Goal: Information Seeking & Learning: Learn about a topic

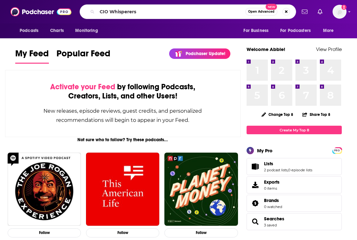
type input "CIO Whisperers"
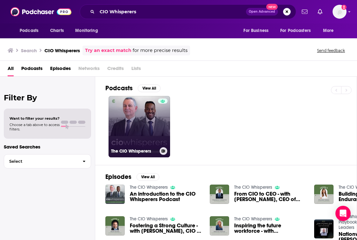
click at [144, 110] on link "The CIO Whisperers" at bounding box center [139, 127] width 62 height 62
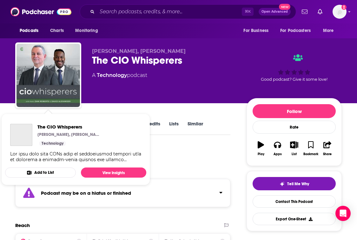
click at [41, 101] on img "The CIO Whisperers" at bounding box center [47, 75] width 63 height 63
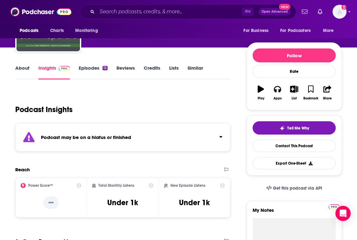
scroll to position [55, 0]
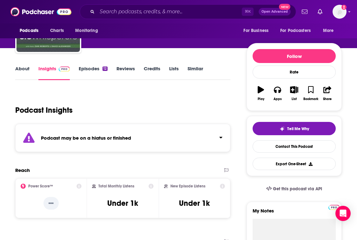
click at [97, 75] on link "Episodes 12" at bounding box center [93, 73] width 29 height 15
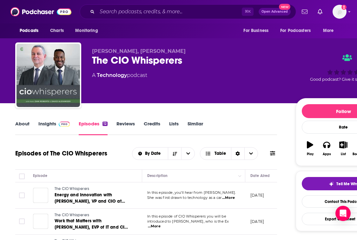
click at [59, 122] on img at bounding box center [64, 124] width 11 height 5
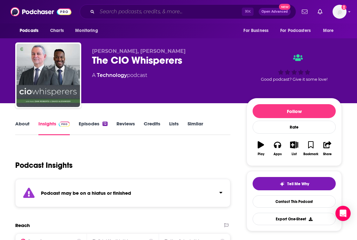
click at [125, 14] on input "Search podcasts, credits, & more..." at bounding box center [169, 12] width 145 height 10
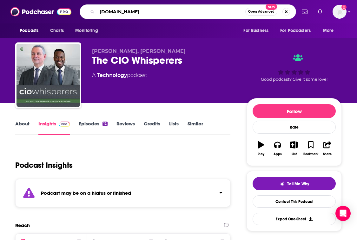
type input "[DOMAIN_NAME]"
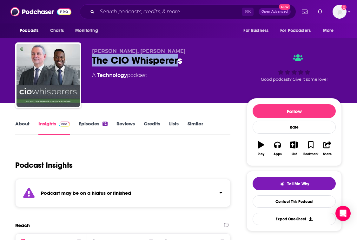
drag, startPoint x: 94, startPoint y: 60, endPoint x: 184, endPoint y: 60, distance: 90.1
click at [184, 60] on div "The CIO Whisperers" at bounding box center [164, 60] width 144 height 12
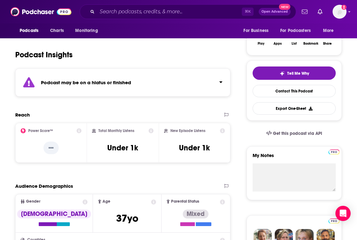
scroll to position [110, 0]
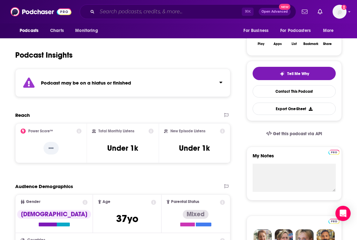
click at [178, 12] on input "Search podcasts, credits, & more..." at bounding box center [169, 12] width 145 height 10
paste input "[PERSON_NAME]"
type input "[PERSON_NAME]"
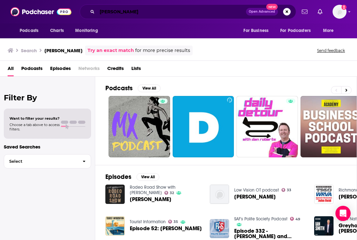
click at [141, 14] on input "[PERSON_NAME]" at bounding box center [171, 12] width 149 height 10
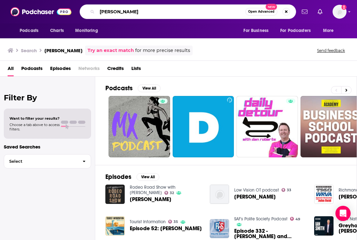
click at [141, 14] on input "[PERSON_NAME]" at bounding box center [171, 12] width 148 height 10
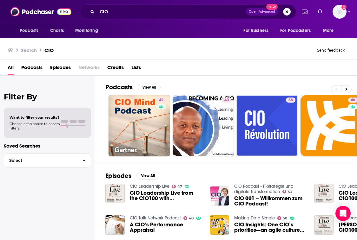
click at [168, 23] on div "Podcasts Charts Monitoring CIO Open Advanced New For Business For Podcasters Mo…" at bounding box center [178, 11] width 357 height 23
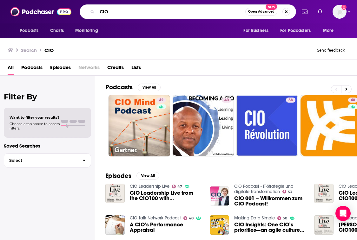
click at [167, 12] on input "CIO" at bounding box center [171, 12] width 148 height 10
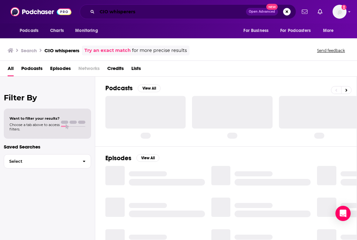
click at [146, 13] on input "CIO whisperers" at bounding box center [171, 12] width 149 height 10
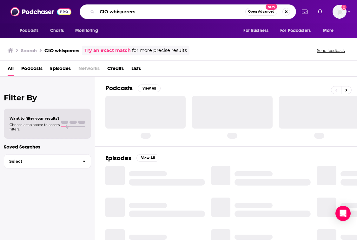
click at [146, 13] on input "CIO whisperers" at bounding box center [171, 12] width 148 height 10
paste input "The CIO W"
type input "The CIO Whisperers"
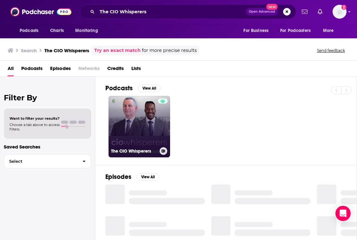
click at [127, 115] on link "The CIO Whisperers" at bounding box center [139, 127] width 62 height 62
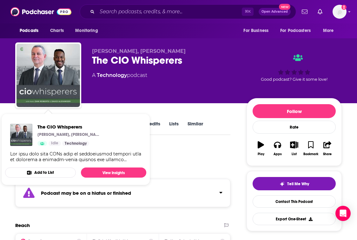
click at [180, 150] on div "Podcast Insights" at bounding box center [120, 162] width 210 height 32
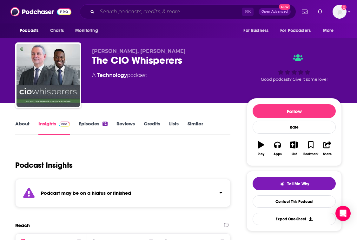
click at [105, 12] on input "Search podcasts, credits, & more..." at bounding box center [169, 12] width 145 height 10
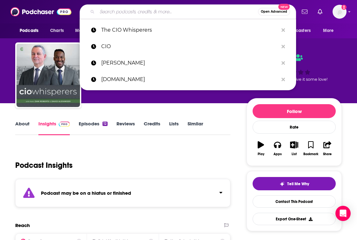
paste input "Crafted"
type input "Crafted"
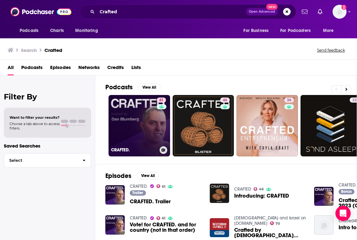
click at [133, 117] on link "61 CRAFTED." at bounding box center [139, 126] width 62 height 62
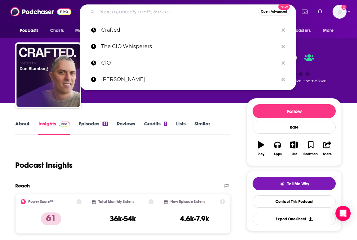
click at [115, 7] on input "Search podcasts, credits, & more..." at bounding box center [177, 12] width 161 height 10
paste input "ProductLed Podcast"
type input "ProductLed Podcast"
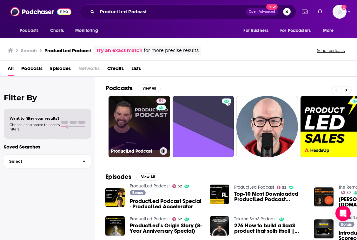
click at [135, 111] on link "52 ProductLed Podcast" at bounding box center [139, 127] width 62 height 62
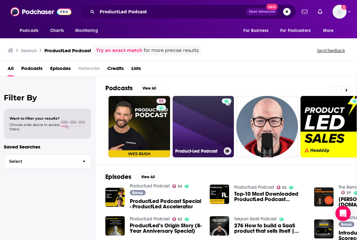
click at [197, 103] on link "Product-Led Podcast" at bounding box center [204, 127] width 62 height 62
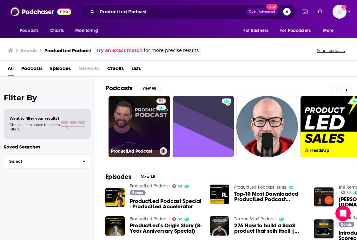
click at [137, 122] on link "52 ProductLed Podcast" at bounding box center [139, 127] width 62 height 62
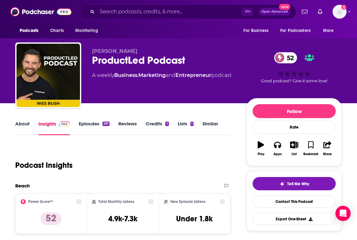
click at [73, 128] on div "Insights" at bounding box center [58, 128] width 40 height 15
click at [85, 128] on link "Episodes 291" at bounding box center [94, 128] width 31 height 15
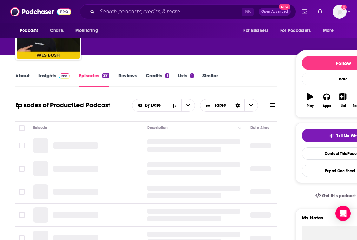
scroll to position [47, 0]
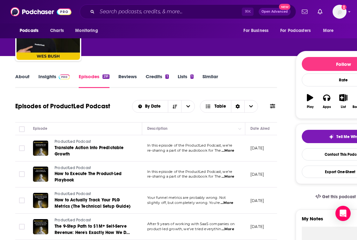
click at [140, 1] on div "Podcasts Charts Monitoring ⌘ K Open Advanced New For Business For Podcasters Mo…" at bounding box center [178, 11] width 357 height 23
click at [138, 10] on input "Search podcasts, credits, & more..." at bounding box center [169, 12] width 145 height 10
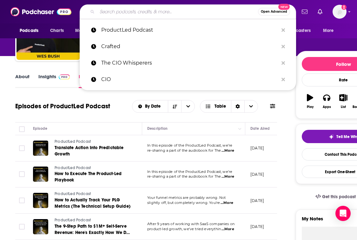
paste input "This Week in Startups ([PERSON_NAME])"
type input "This Week in Startups ([PERSON_NAME])"
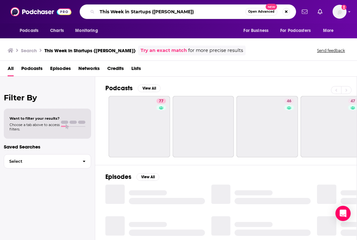
drag, startPoint x: 150, startPoint y: 11, endPoint x: 203, endPoint y: 14, distance: 52.8
click at [203, 14] on input "This Week in Startups ([PERSON_NAME])" at bounding box center [171, 12] width 148 height 10
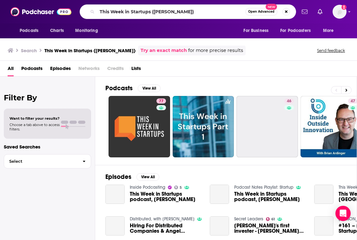
click at [183, 75] on div "All Podcasts Episodes Networks Credits Lists" at bounding box center [180, 69] width 344 height 13
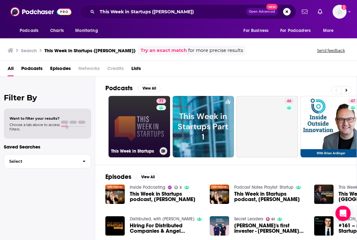
click at [114, 128] on link "77 This Week in Startups" at bounding box center [139, 127] width 62 height 62
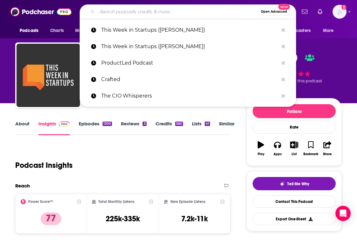
click at [117, 15] on input "Search podcasts, credits, & more..." at bounding box center [177, 12] width 161 height 10
paste input "CXO Spice Talk"
type input "CXO Spice Talk"
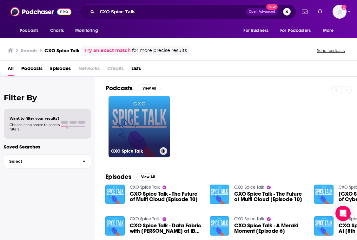
click at [142, 107] on link "CXO Spice Talk" at bounding box center [139, 127] width 62 height 62
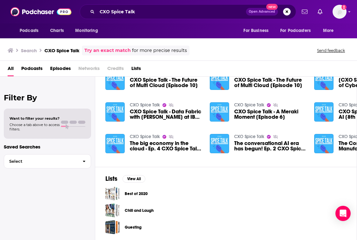
scroll to position [114, 0]
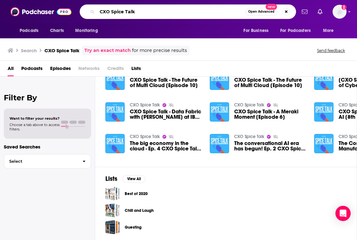
click at [115, 9] on input "CXO Spice Talk" at bounding box center [171, 12] width 148 height 10
paste input "Pragmatic Engineer"
type input "Pragmatic Engineer"
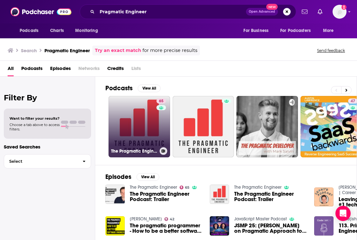
click at [137, 106] on link "65 The Pragmatic Engineer" at bounding box center [139, 127] width 62 height 62
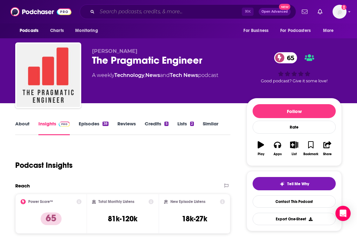
click at [137, 8] on input "Search podcasts, credits, & more..." at bounding box center [169, 12] width 145 height 10
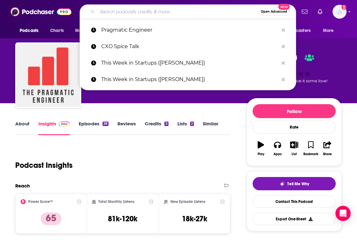
paste input "The CTO Advisor"
type input "The CTO Advisor"
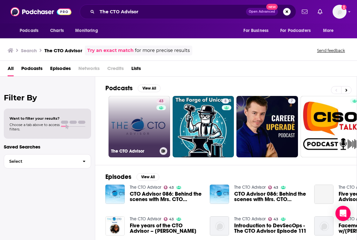
click at [131, 102] on link "43 The CTO Advisor" at bounding box center [139, 127] width 62 height 62
